Goal: Check status: Check status

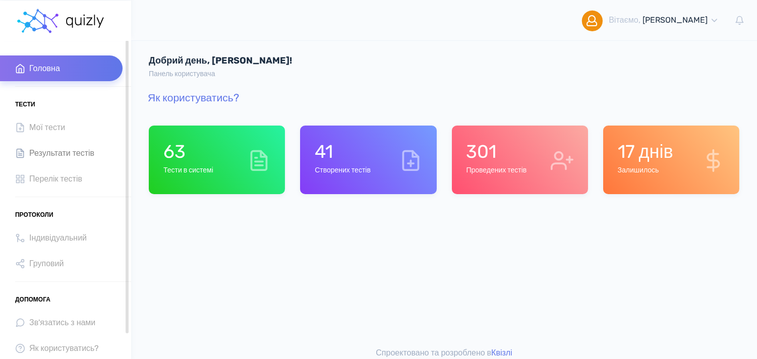
click at [75, 147] on span "Результати тестів" at bounding box center [61, 153] width 65 height 14
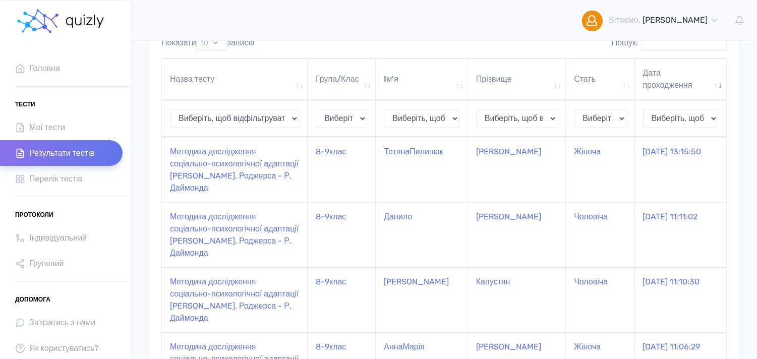
scroll to position [103, 0]
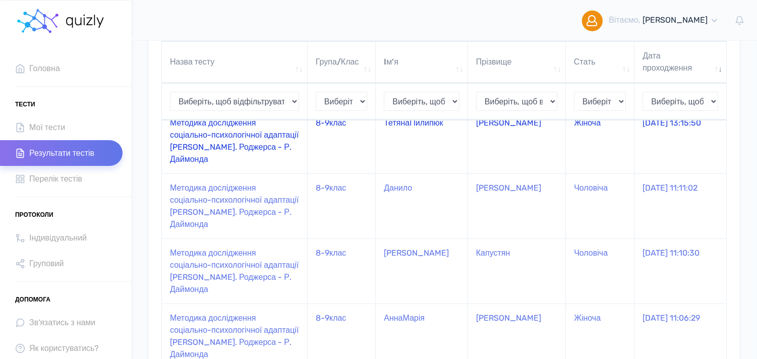
click at [260, 131] on td "Методика дослідження соціально-психологічної адаптації [PERSON_NAME]. Роджерса …" at bounding box center [235, 140] width 146 height 65
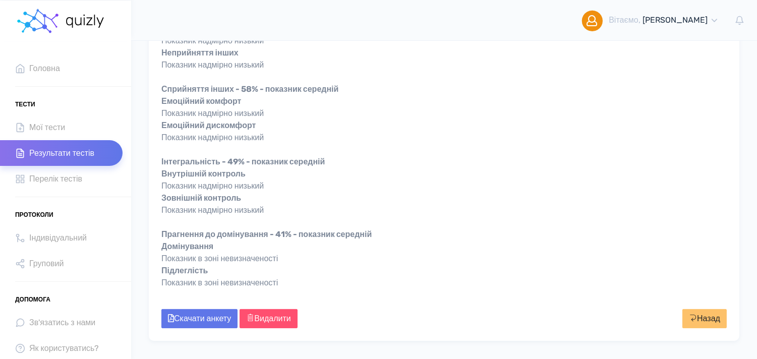
scroll to position [375, 0]
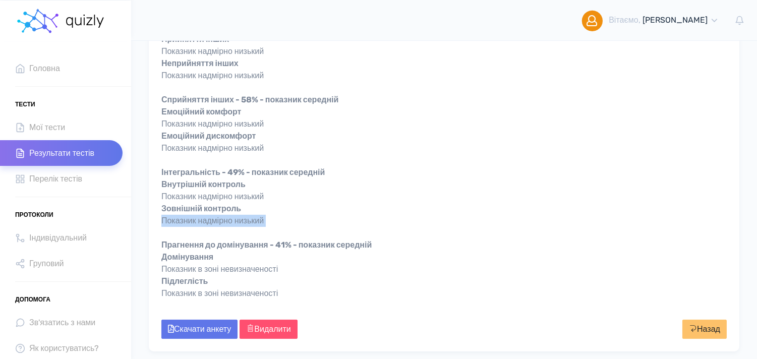
drag, startPoint x: 755, startPoint y: 232, endPoint x: 757, endPoint y: 218, distance: 14.4
click at [757, 218] on html "Вітаємо, Тетяна Мiй профіль" at bounding box center [378, 18] width 757 height 787
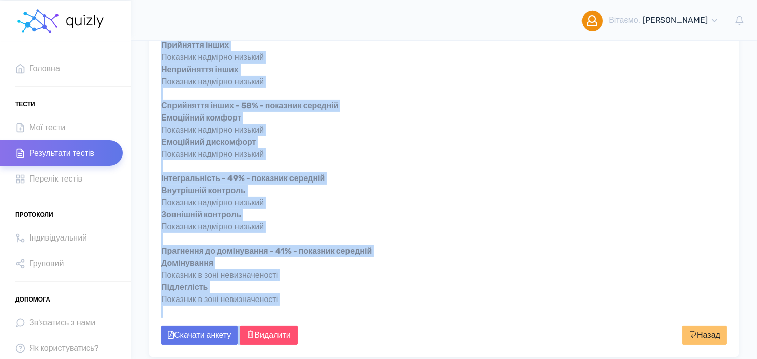
scroll to position [427, 0]
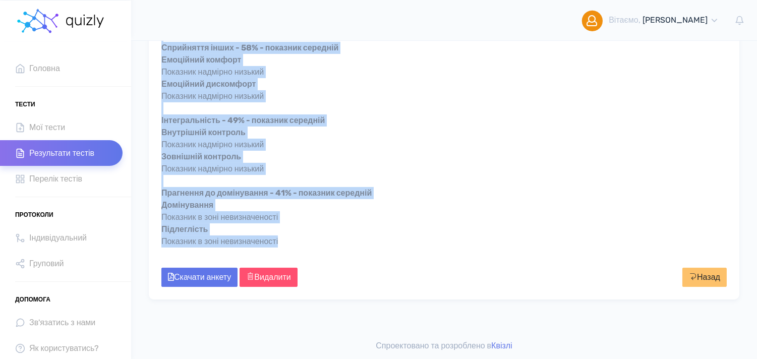
drag, startPoint x: 160, startPoint y: 103, endPoint x: 323, endPoint y: 242, distance: 214.0
click at [323, 242] on div "Результат тесту: Адаптація - 58% - показник середній Адаптивність Показник надм…" at bounding box center [444, 32] width 581 height 456
copy div "Адаптація - 58% - показник середній Адаптивність Показник надмірно низький Деза…"
click at [511, 206] on div "Адаптація - 58% - показник середній Адаптивність Показник надмірно низький Деза…" at bounding box center [444, 42] width 566 height 436
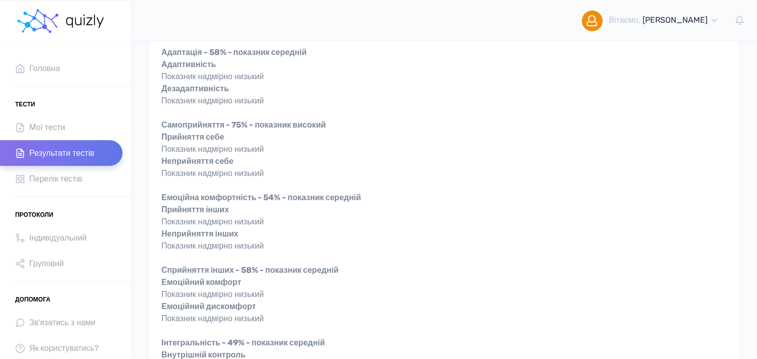
scroll to position [203, 0]
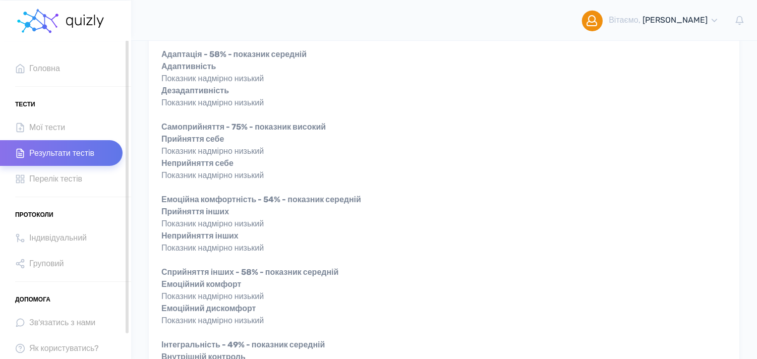
click at [57, 157] on span "Результати тестів" at bounding box center [61, 153] width 65 height 14
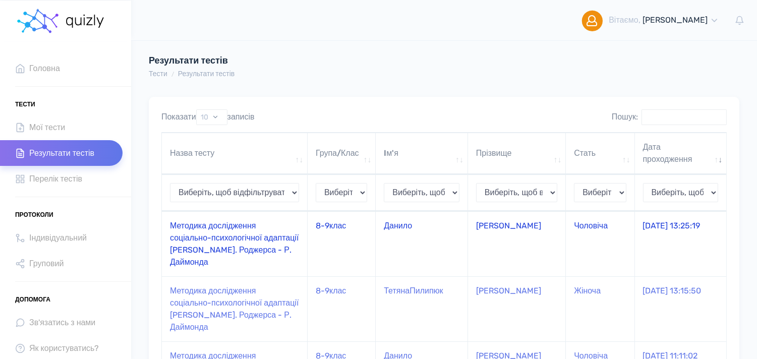
click at [212, 235] on td "Методика дослідження соціально-психологічної адаптації [PERSON_NAME]. Роджерса …" at bounding box center [235, 243] width 146 height 65
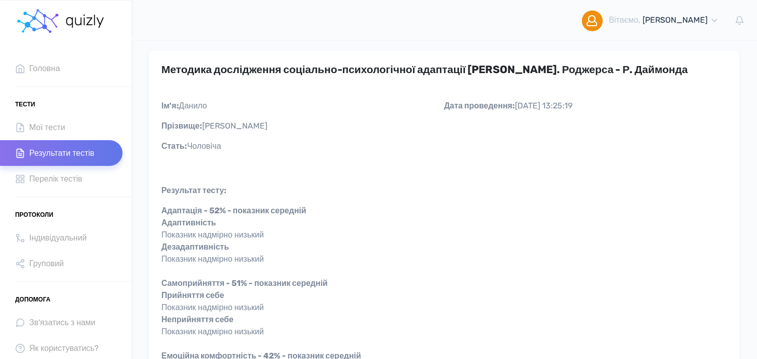
scroll to position [44, 0]
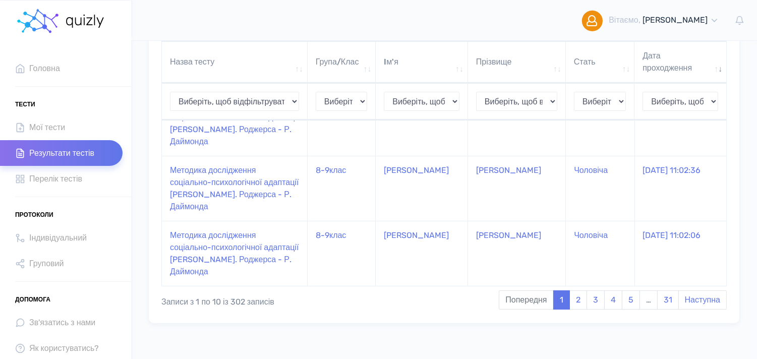
scroll to position [600, 0]
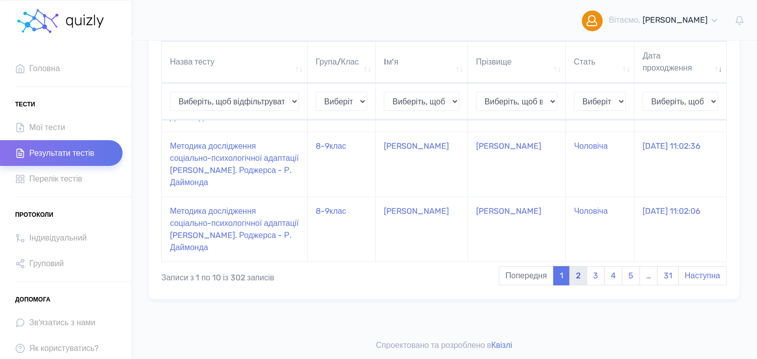
click at [578, 273] on link "2" at bounding box center [579, 275] width 18 height 19
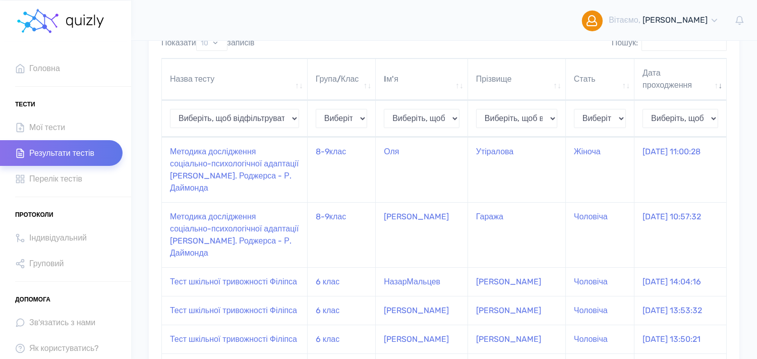
scroll to position [69, 0]
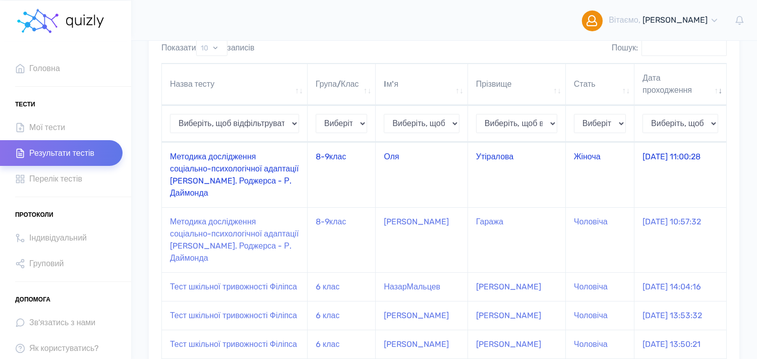
click at [465, 158] on td "Оля" at bounding box center [422, 174] width 92 height 65
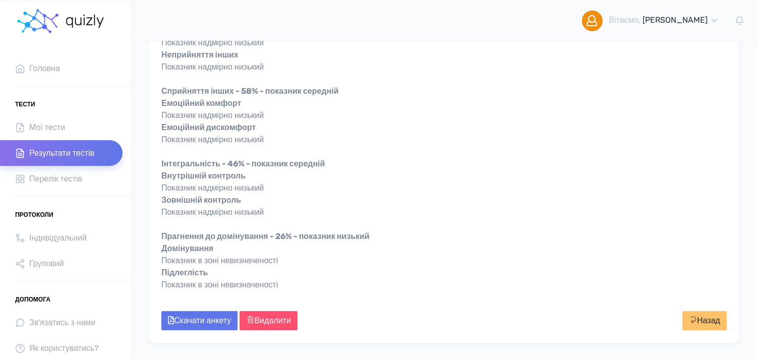
scroll to position [382, 0]
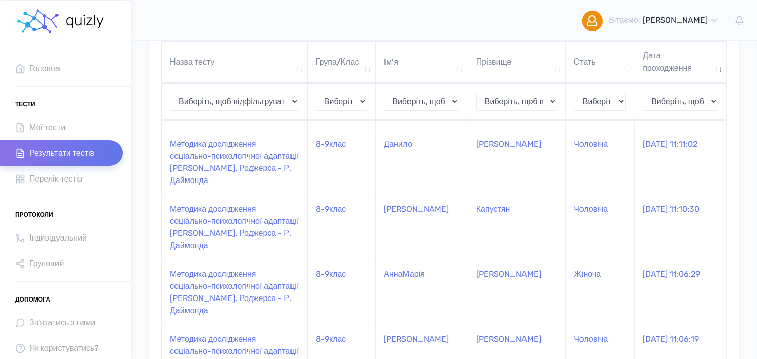
scroll to position [145, 0]
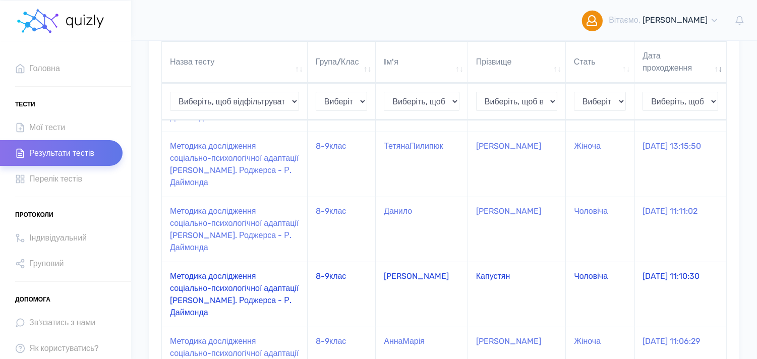
click at [207, 314] on td "Методика дослідження соціально-психологічної адаптації [PERSON_NAME]. Роджерса …" at bounding box center [235, 294] width 146 height 65
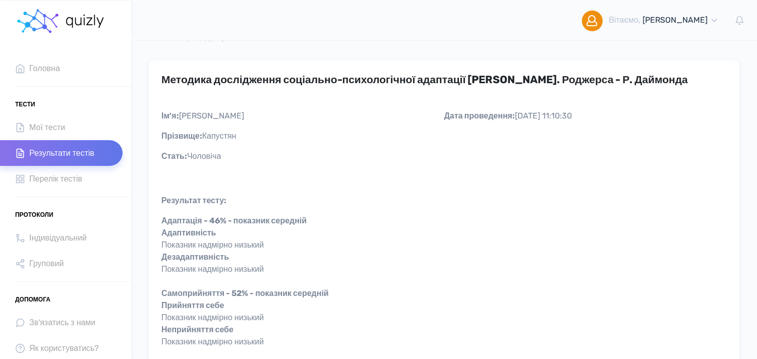
scroll to position [27, 0]
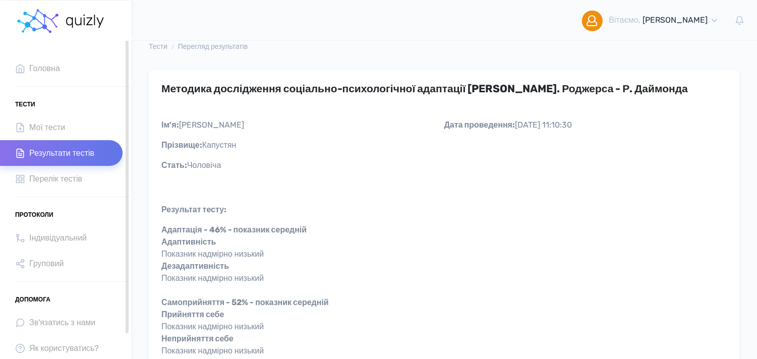
click at [60, 147] on span "Результати тестів" at bounding box center [61, 153] width 65 height 14
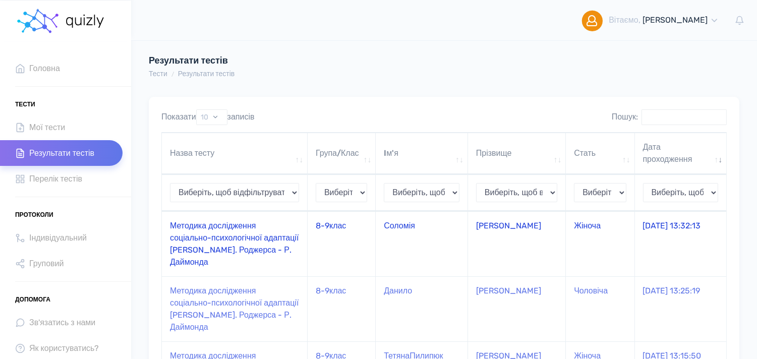
click at [202, 231] on td "Методика дослідження соціально-психологічної адаптації [PERSON_NAME]. Роджерса …" at bounding box center [235, 243] width 146 height 65
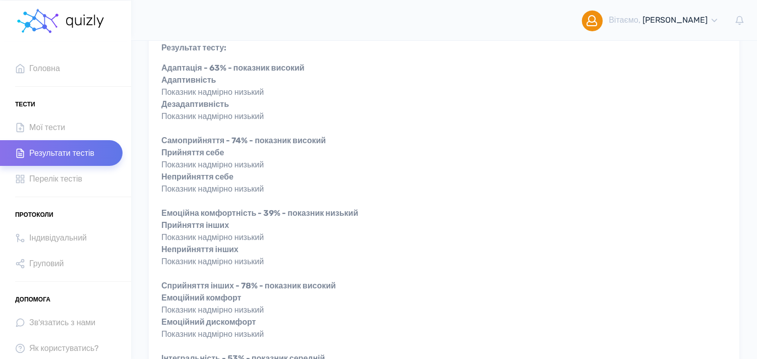
scroll to position [243, 0]
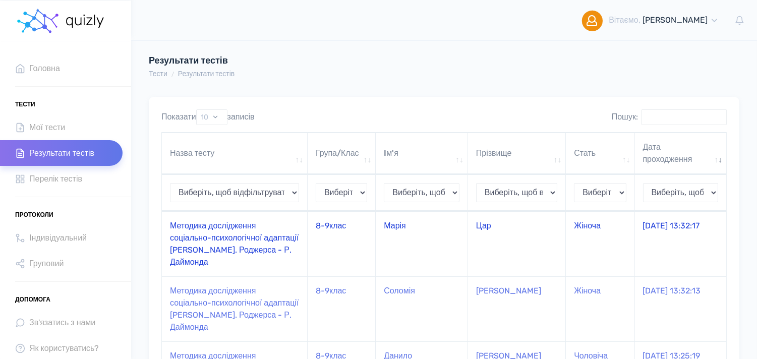
click at [306, 242] on td "Методика дослідження соціально-психологічної адаптації [PERSON_NAME]. Роджерса …" at bounding box center [235, 243] width 146 height 65
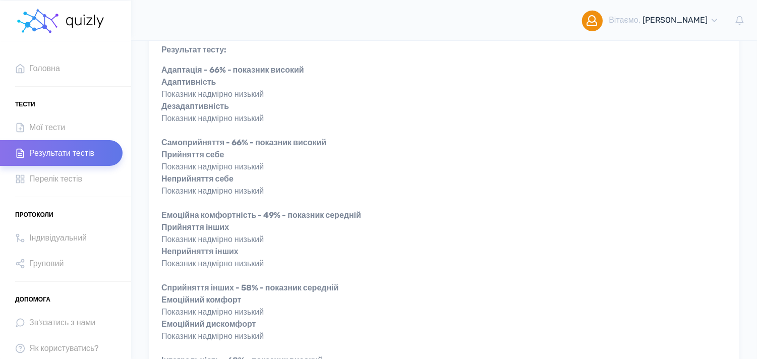
scroll to position [188, 0]
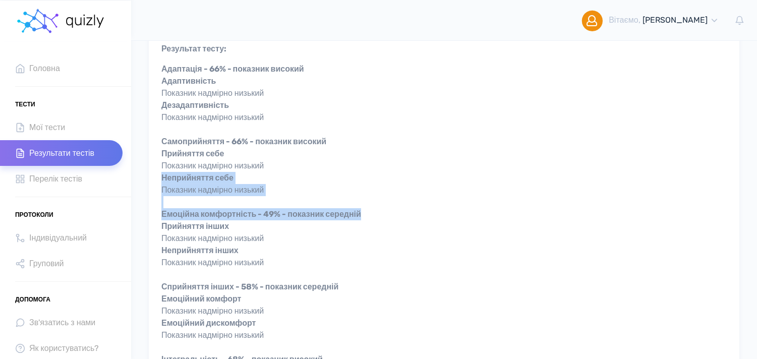
drag, startPoint x: 742, startPoint y: 182, endPoint x: 765, endPoint y: 209, distance: 35.5
click at [757, 209] on html "Вітаємо, Тетяна Мiй профіль" at bounding box center [378, 205] width 757 height 787
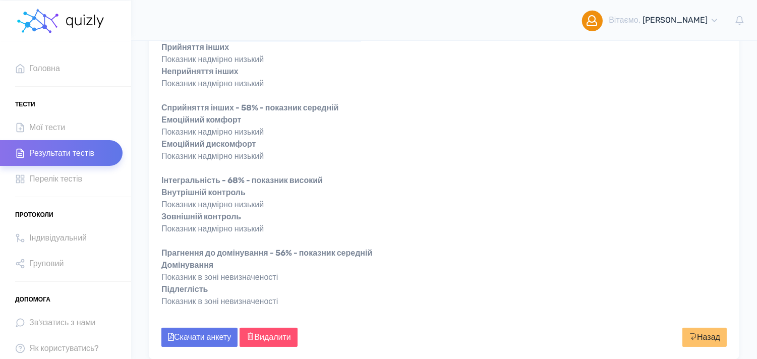
scroll to position [370, 0]
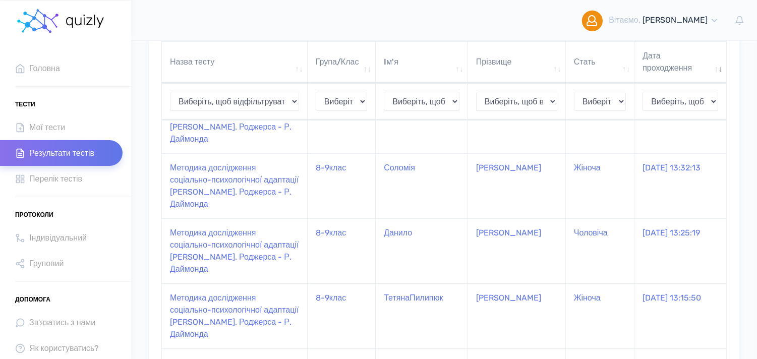
scroll to position [127, 0]
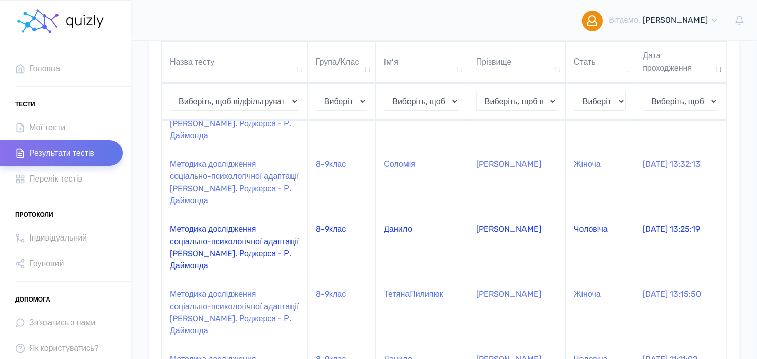
click at [258, 233] on td "Методика дослідження соціально-психологічної адаптації [PERSON_NAME]. Роджерса …" at bounding box center [235, 247] width 146 height 65
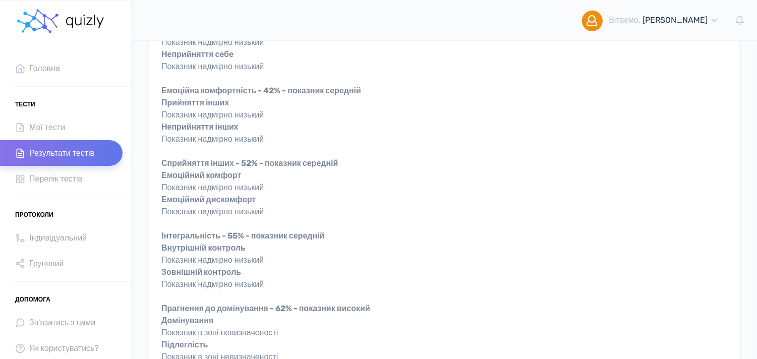
scroll to position [317, 0]
